Goal: Information Seeking & Learning: Learn about a topic

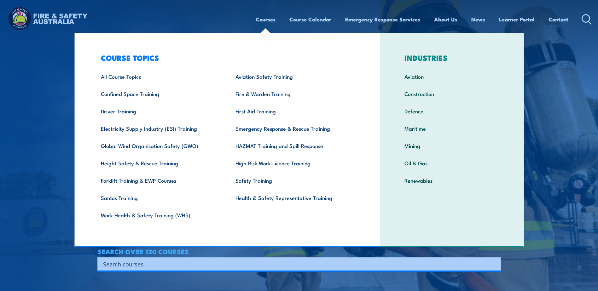
click at [267, 19] on link "Courses" at bounding box center [266, 19] width 20 height 17
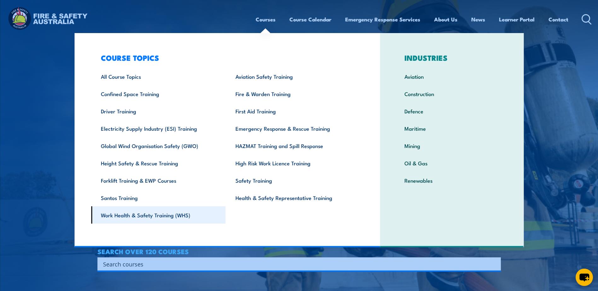
click at [120, 216] on link "Work Health & Safety Training (WHS)" at bounding box center [158, 215] width 135 height 17
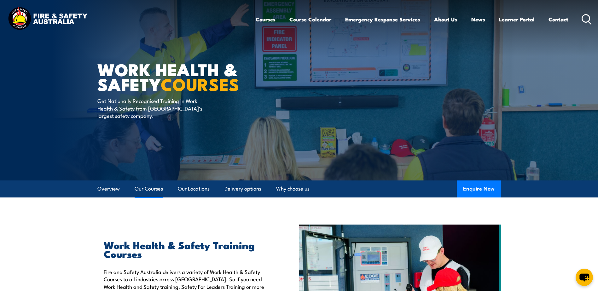
click at [153, 189] on link "Our Courses" at bounding box center [149, 189] width 28 height 17
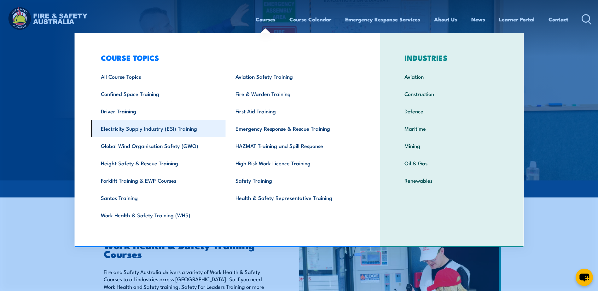
click at [136, 128] on link "Electricity Supply Industry (ESI) Training" at bounding box center [158, 128] width 135 height 17
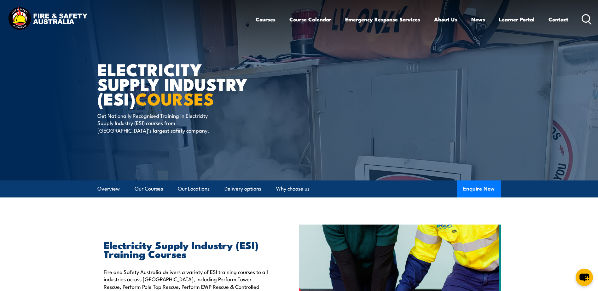
click at [587, 17] on icon at bounding box center [587, 19] width 10 height 10
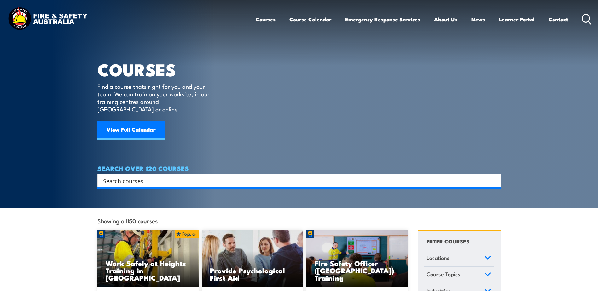
click at [167, 178] on input "Search input" at bounding box center [295, 180] width 384 height 9
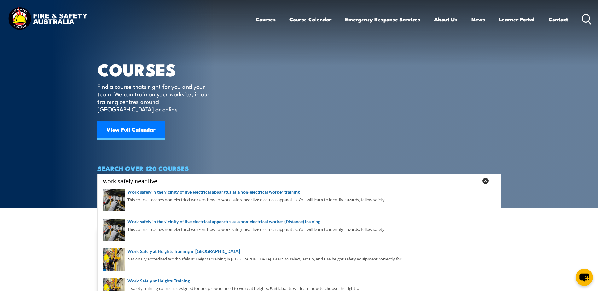
type input "work safely near live"
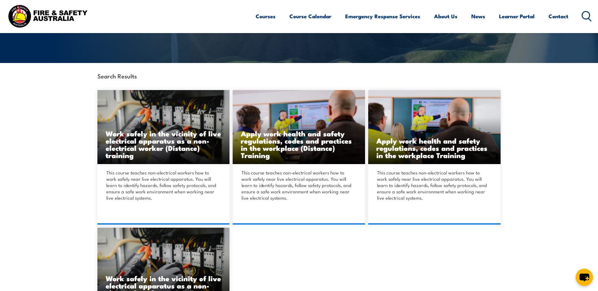
scroll to position [158, 0]
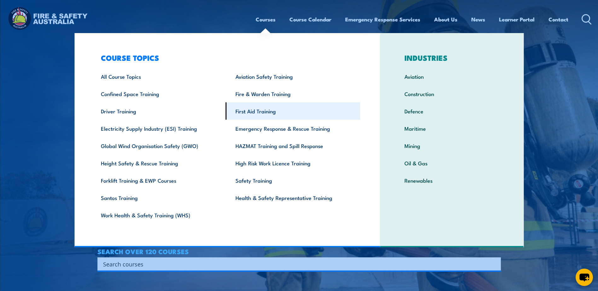
click at [253, 114] on link "First Aid Training" at bounding box center [293, 111] width 135 height 17
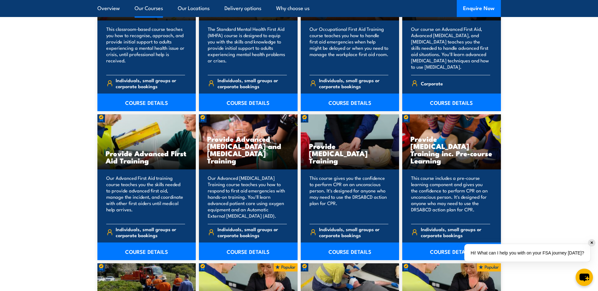
scroll to position [725, 0]
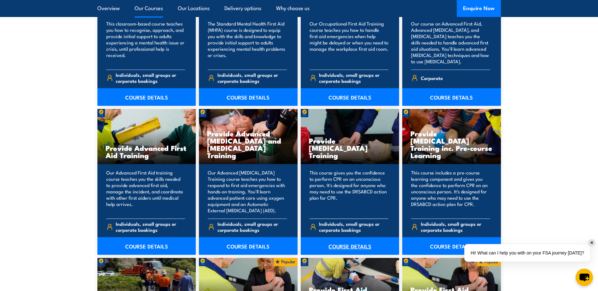
click at [343, 246] on link "COURSE DETAILS" at bounding box center [350, 246] width 99 height 18
